Goal: Use online tool/utility: Utilize a website feature to perform a specific function

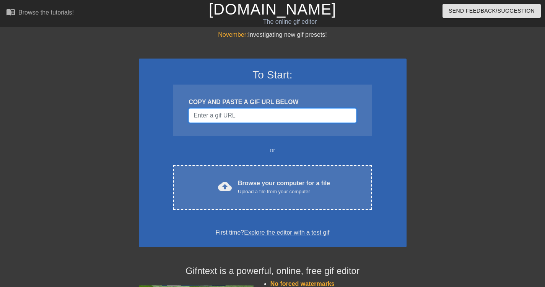
click at [272, 116] on input "Username" at bounding box center [273, 115] width 168 height 15
paste input "https://images-ext-1.discordapp.net/external/j9Ph9xpf-3HLxLNqOgfEUWvHYor-SZJkCO…"
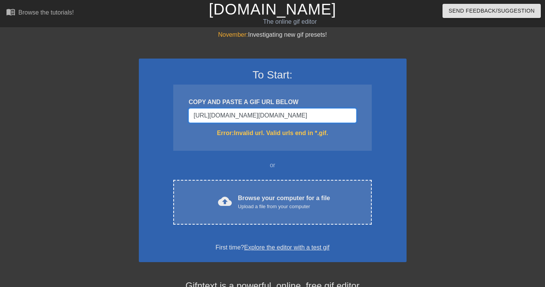
type input "https://images-ext-1.discordapp.net/external/j9Ph9xpf-3HLxLNqOgfEUWvHYor-SZJkCO…"
click at [330, 115] on input "https://images-ext-1.discordapp.net/external/j9Ph9xpf-3HLxLNqOgfEUWvHYor-SZJkCO…" at bounding box center [273, 115] width 168 height 15
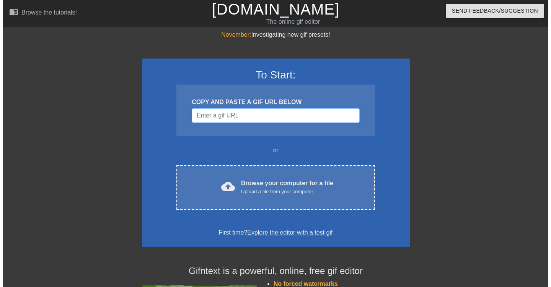
scroll to position [0, 0]
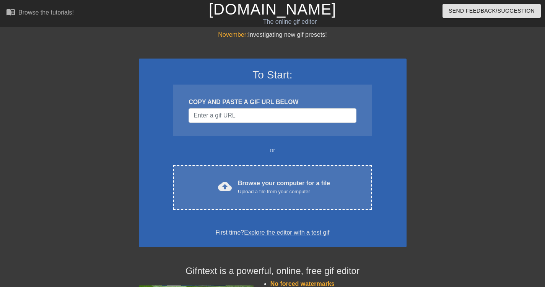
drag, startPoint x: 433, startPoint y: 114, endPoint x: 431, endPoint y: 120, distance: 6.5
click at [433, 114] on div at bounding box center [473, 145] width 115 height 230
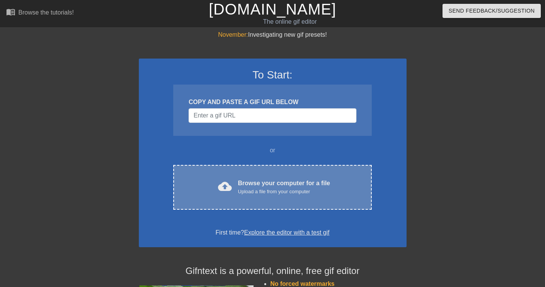
click at [262, 195] on div "Upload a file from your computer" at bounding box center [284, 192] width 92 height 8
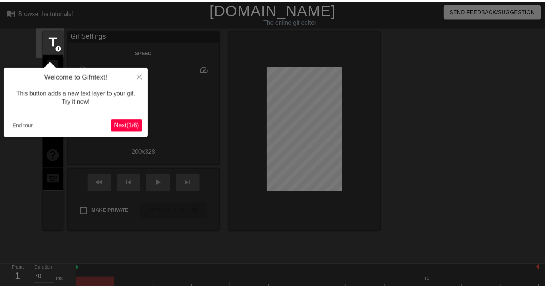
scroll to position [19, 0]
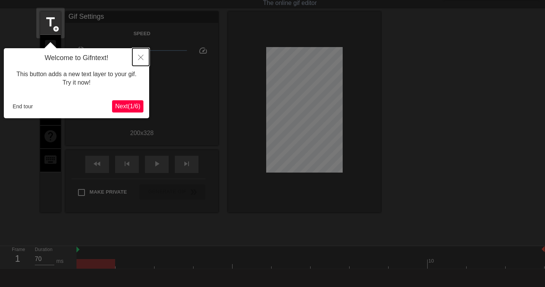
click at [140, 61] on button "Close" at bounding box center [140, 57] width 17 height 18
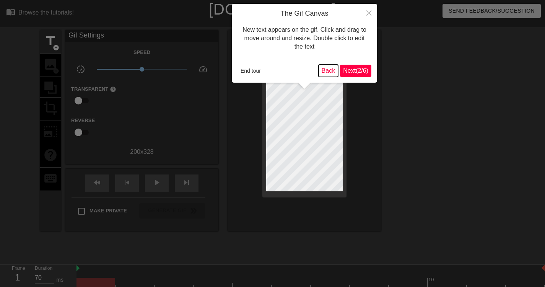
click at [329, 69] on button "Back" at bounding box center [329, 71] width 20 height 12
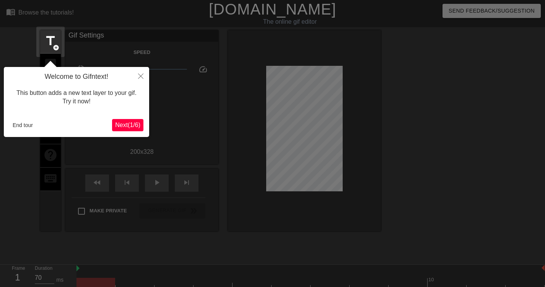
scroll to position [19, 0]
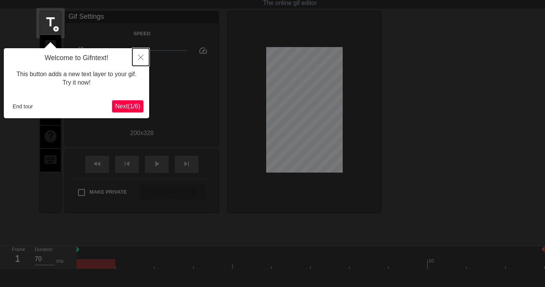
click at [142, 56] on icon "Close" at bounding box center [140, 57] width 5 height 5
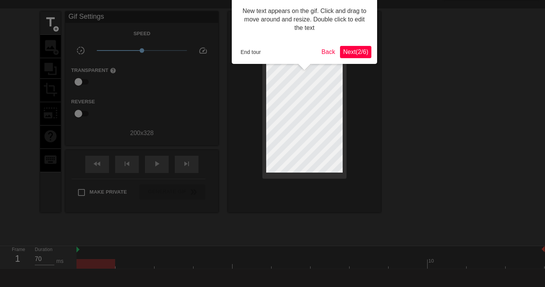
scroll to position [0, 0]
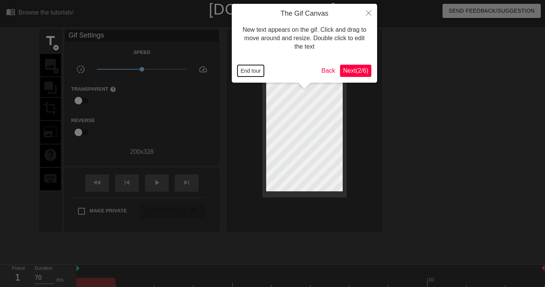
click at [248, 68] on button "End tour" at bounding box center [251, 70] width 26 height 11
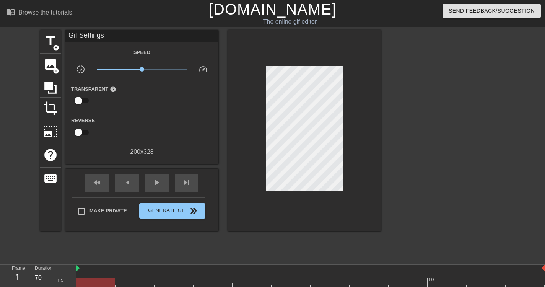
click at [84, 96] on input "checkbox" at bounding box center [79, 100] width 44 height 15
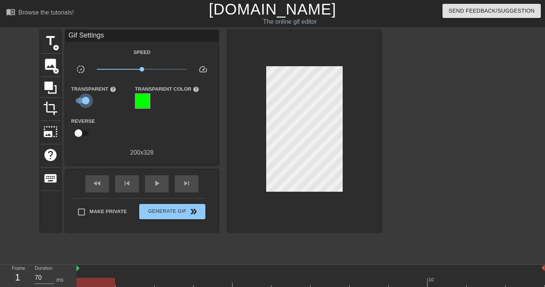
click at [84, 96] on input "checkbox" at bounding box center [86, 100] width 44 height 15
checkbox input "false"
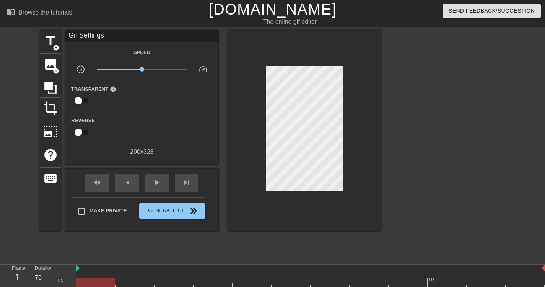
click at [77, 132] on input "checkbox" at bounding box center [79, 132] width 44 height 15
click at [78, 131] on input "checkbox" at bounding box center [86, 132] width 44 height 15
click at [80, 129] on input "checkbox" at bounding box center [79, 132] width 44 height 15
click at [80, 129] on input "checkbox" at bounding box center [86, 132] width 44 height 15
checkbox input "false"
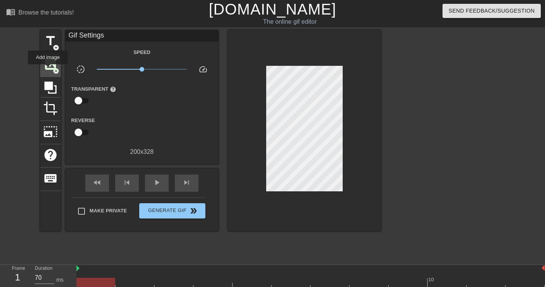
click at [48, 70] on span "image" at bounding box center [50, 64] width 15 height 15
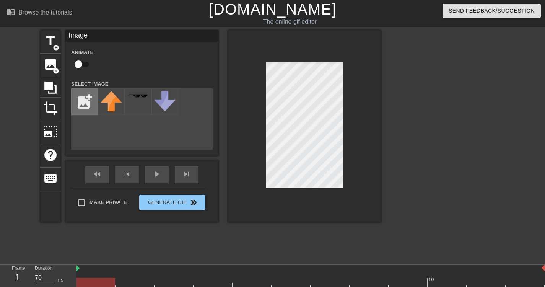
click at [80, 99] on input "file" at bounding box center [85, 102] width 26 height 26
type input "C:\fakepath\liv.gif"
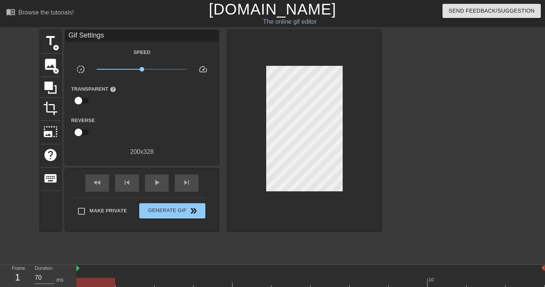
drag, startPoint x: 259, startPoint y: 135, endPoint x: 422, endPoint y: 105, distance: 166.5
click at [447, 97] on div at bounding box center [447, 145] width 115 height 230
click at [59, 63] on div "image add_circle" at bounding box center [50, 65] width 21 height 23
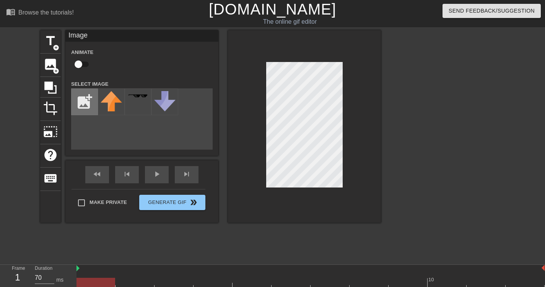
click at [75, 98] on input "file" at bounding box center [85, 102] width 26 height 26
type input "C:\fakepath\liv.gif"
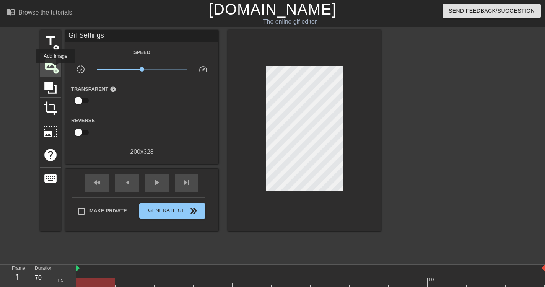
click at [55, 66] on span "image" at bounding box center [50, 64] width 15 height 15
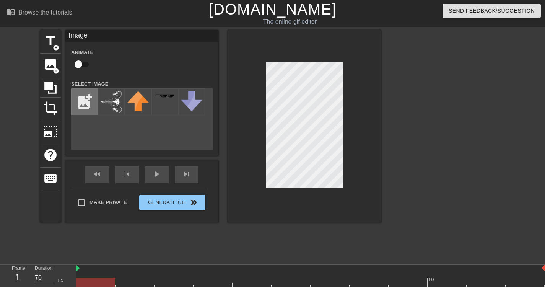
click at [90, 104] on input "file" at bounding box center [85, 102] width 26 height 26
type input "C:\fakepath\svärd.png"
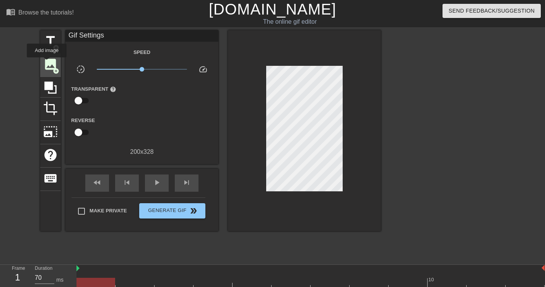
click at [50, 66] on span "image" at bounding box center [50, 64] width 15 height 15
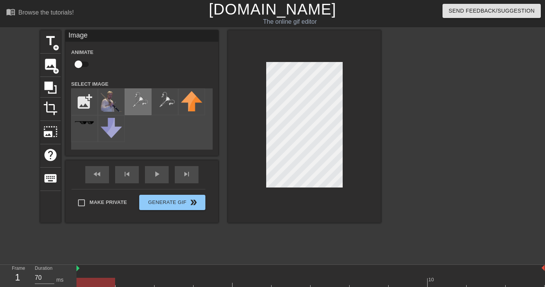
click at [138, 104] on img at bounding box center [137, 101] width 21 height 21
click at [396, 131] on div at bounding box center [447, 145] width 115 height 230
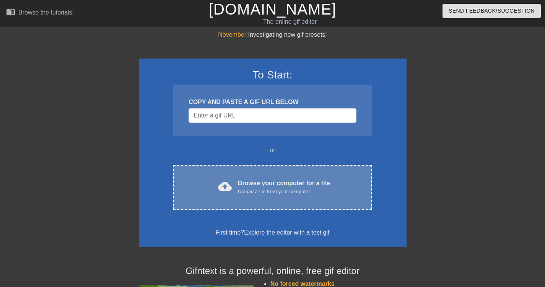
click at [243, 187] on div "Browse your computer for a file Upload a file from your computer" at bounding box center [284, 187] width 92 height 17
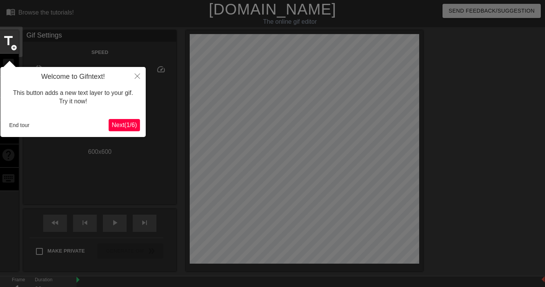
scroll to position [19, 0]
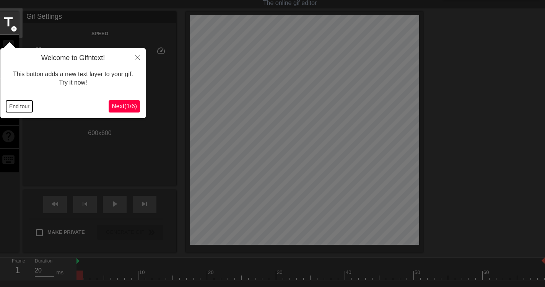
click at [14, 106] on button "End tour" at bounding box center [19, 106] width 26 height 11
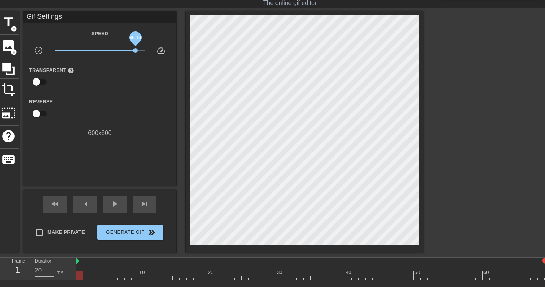
drag, startPoint x: 98, startPoint y: 50, endPoint x: 135, endPoint y: 52, distance: 37.6
click at [135, 52] on span "x6.10" at bounding box center [135, 50] width 5 height 5
click at [38, 82] on input "checkbox" at bounding box center [37, 82] width 44 height 15
click at [43, 81] on input "checkbox" at bounding box center [44, 82] width 44 height 15
checkbox input "false"
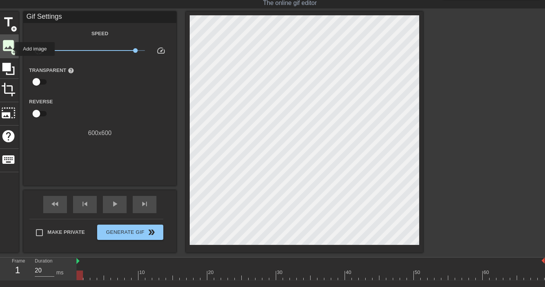
click at [10, 49] on span "image" at bounding box center [8, 45] width 15 height 15
click at [8, 115] on span "photo_size_select_large" at bounding box center [8, 113] width 15 height 15
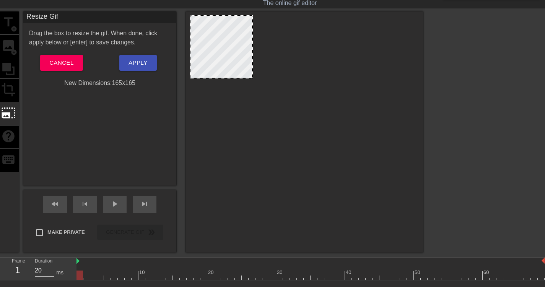
drag, startPoint x: 416, startPoint y: 243, endPoint x: 243, endPoint y: 77, distance: 240.3
click at [266, 96] on div at bounding box center [305, 130] width 230 height 230
click at [274, 98] on div at bounding box center [305, 130] width 230 height 230
click at [141, 62] on span "Apply" at bounding box center [138, 63] width 19 height 10
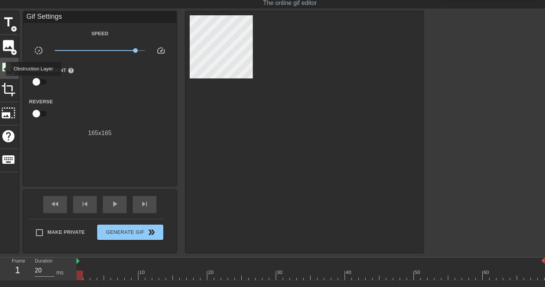
click at [2, 69] on icon at bounding box center [8, 69] width 15 height 15
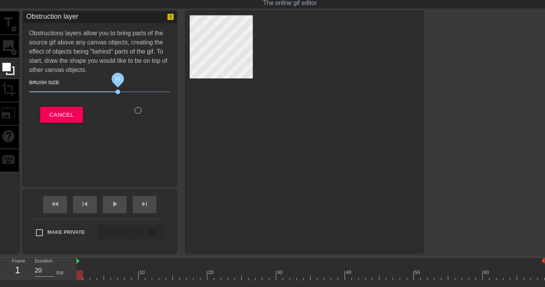
drag, startPoint x: 69, startPoint y: 90, endPoint x: 120, endPoint y: 90, distance: 50.5
click at [120, 90] on span "63" at bounding box center [118, 92] width 5 height 5
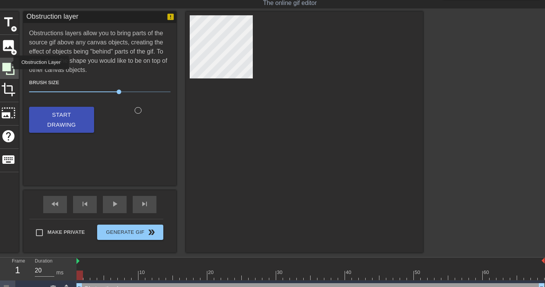
click at [8, 63] on icon at bounding box center [8, 69] width 12 height 12
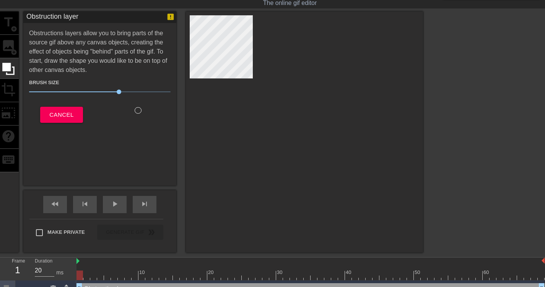
click at [11, 46] on div "title add_circle image add_circle crop photo_size_select_large help keyboard" at bounding box center [8, 131] width 21 height 241
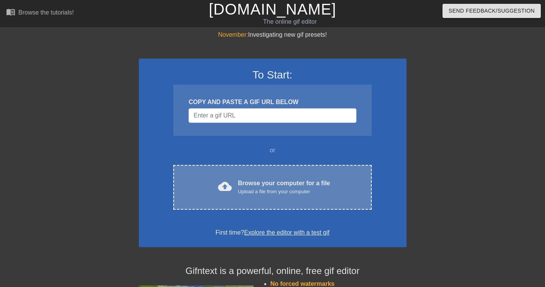
click at [251, 196] on div "cloud_upload Browse your computer for a file Upload a file from your computer C…" at bounding box center [272, 187] width 198 height 45
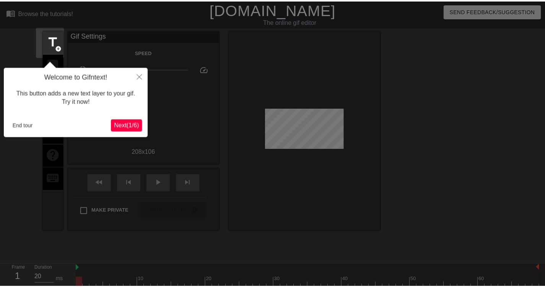
scroll to position [19, 0]
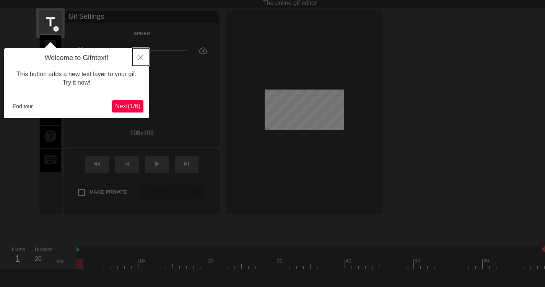
click at [144, 61] on button "Close" at bounding box center [140, 57] width 17 height 18
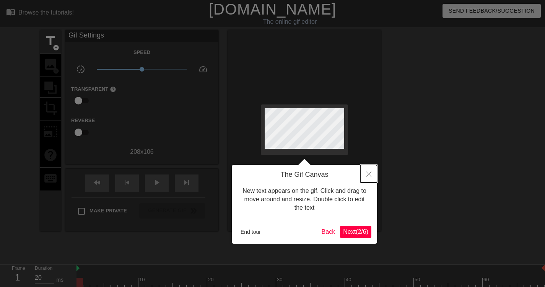
click at [367, 172] on button "Close" at bounding box center [368, 174] width 17 height 18
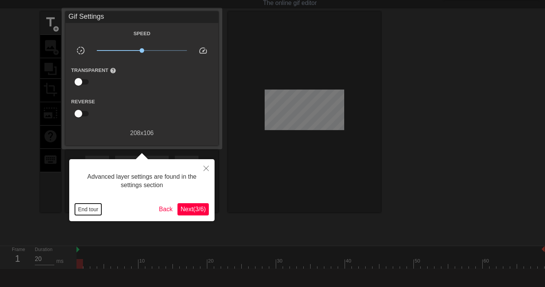
click at [85, 211] on button "End tour" at bounding box center [88, 209] width 26 height 11
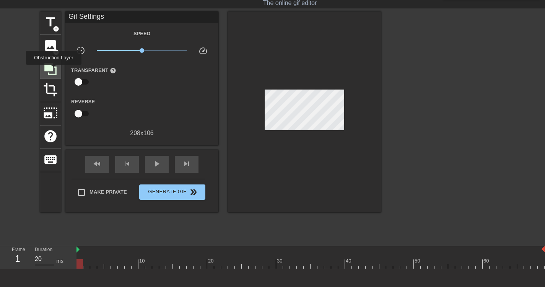
click at [54, 70] on icon at bounding box center [50, 69] width 15 height 15
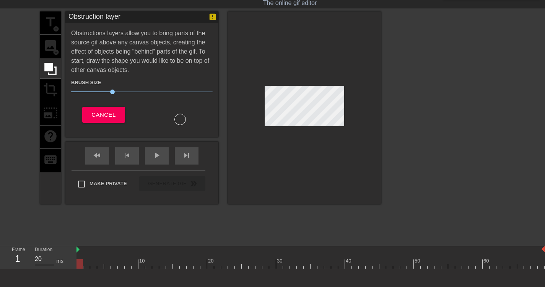
click at [53, 46] on div "title add_circle image add_circle crop photo_size_select_large help keyboard" at bounding box center [50, 107] width 21 height 192
click at [57, 111] on div "title add_circle image add_circle crop photo_size_select_large help keyboard" at bounding box center [50, 107] width 21 height 192
click at [94, 118] on span "Cancel" at bounding box center [103, 115] width 24 height 10
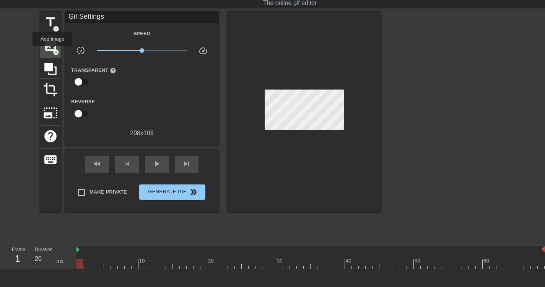
click at [52, 51] on span "image" at bounding box center [50, 45] width 15 height 15
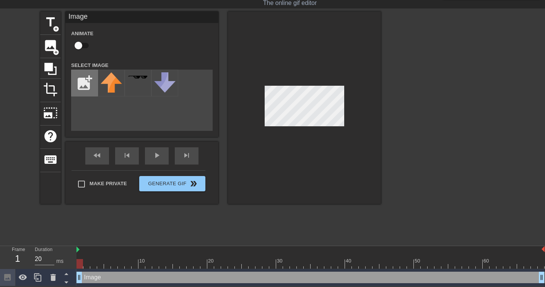
click at [89, 85] on input "file" at bounding box center [85, 83] width 26 height 26
type input "C:\fakepath\heaven.gif"
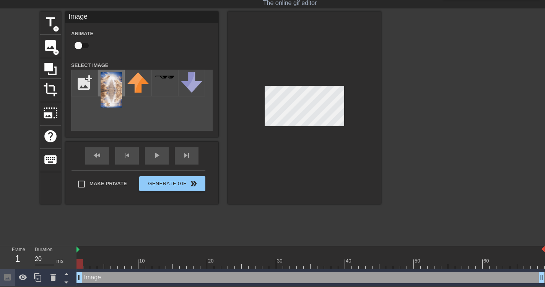
click at [106, 85] on img at bounding box center [111, 89] width 21 height 35
click at [262, 104] on div at bounding box center [304, 107] width 153 height 192
click at [284, 148] on div at bounding box center [304, 107] width 153 height 192
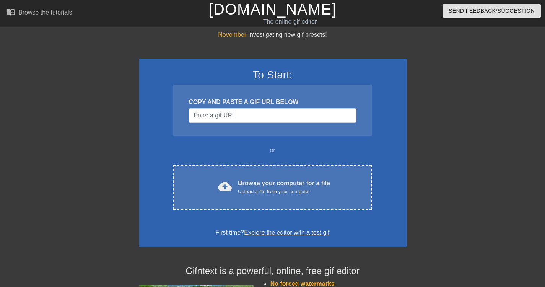
scroll to position [19, 0]
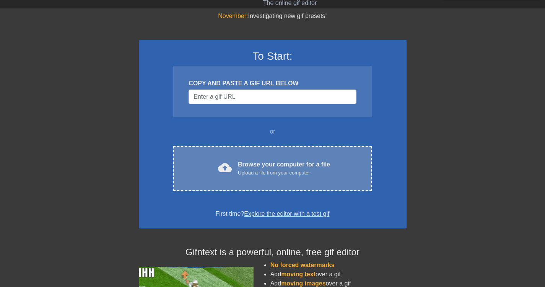
click at [261, 165] on div "Browse your computer for a file Upload a file from your computer" at bounding box center [284, 168] width 92 height 17
